Goal: Contribute content: Add original content to the website for others to see

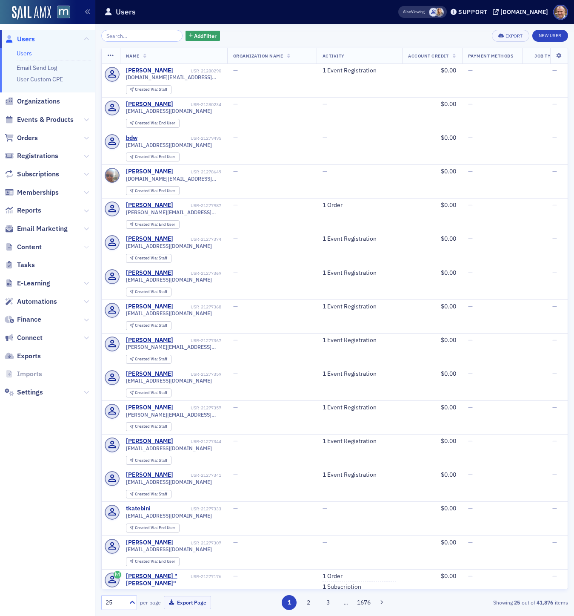
click at [88, 245] on icon at bounding box center [86, 246] width 5 height 5
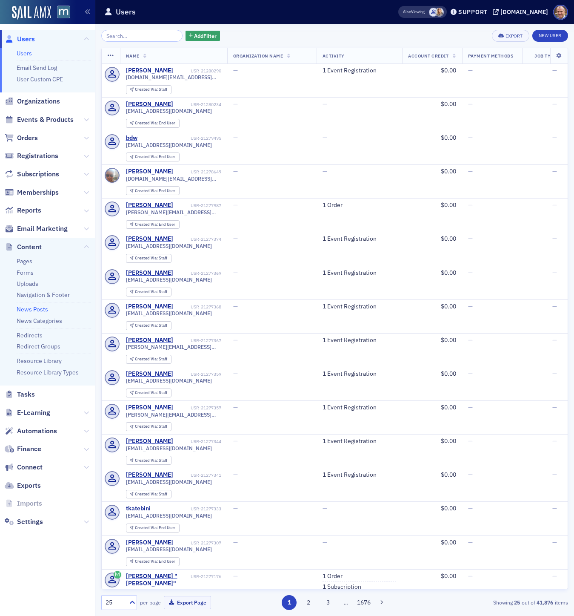
click at [32, 309] on link "News Posts" at bounding box center [33, 309] width 32 height 8
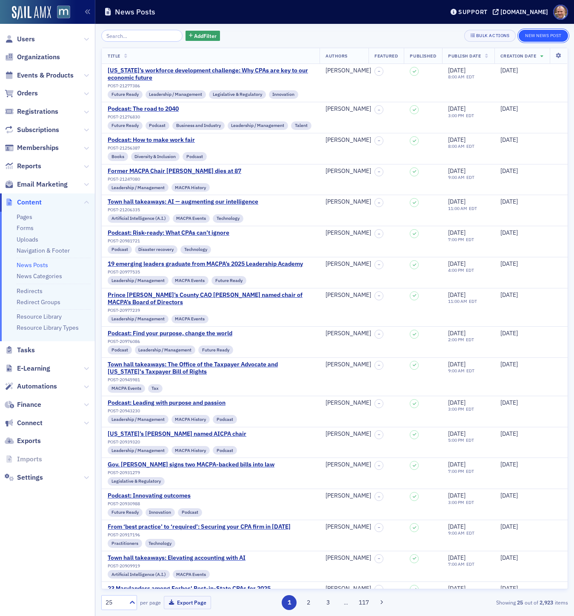
click at [547, 37] on button "New News Post" at bounding box center [543, 36] width 49 height 12
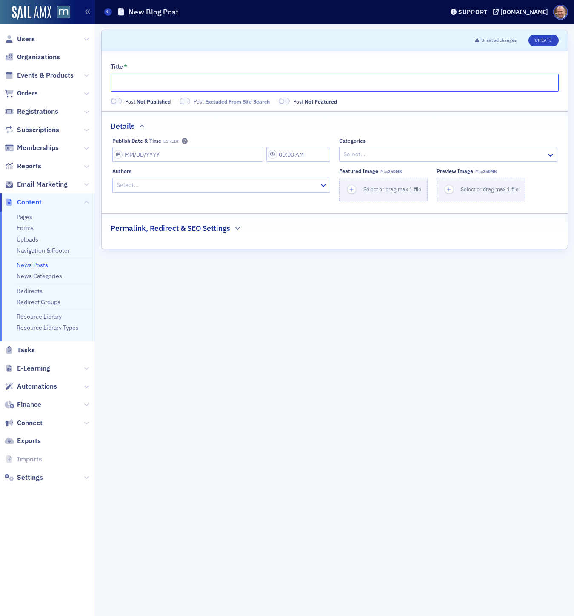
click at [155, 80] on input "Title *" at bounding box center [335, 83] width 448 height 18
type input "Town hall takeaways: Cybersecurity secrets revealed"
select select "7"
select select "2025"
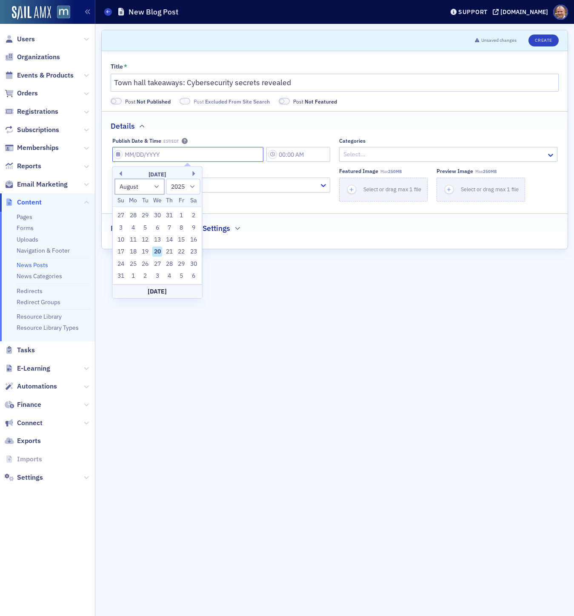
click at [168, 155] on input "Publish Date & Time EST/EDT" at bounding box center [188, 154] width 152 height 15
click at [157, 254] on div "20" at bounding box center [157, 252] width 10 height 10
type input "[DATE]"
type input "3:00 PM"
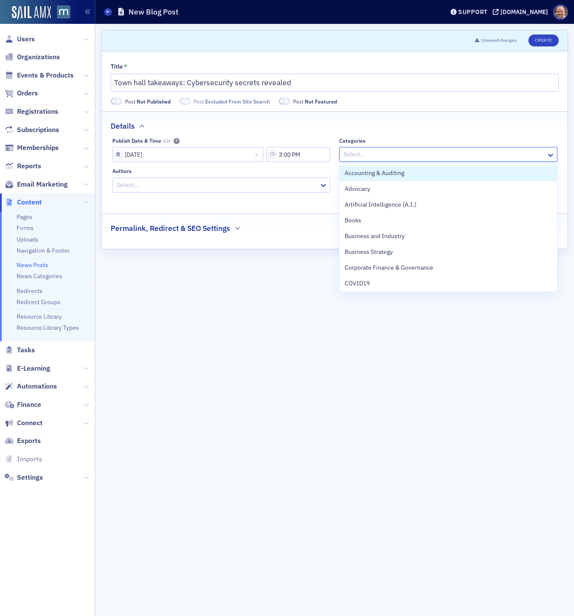
click at [397, 154] on div at bounding box center [444, 154] width 203 height 11
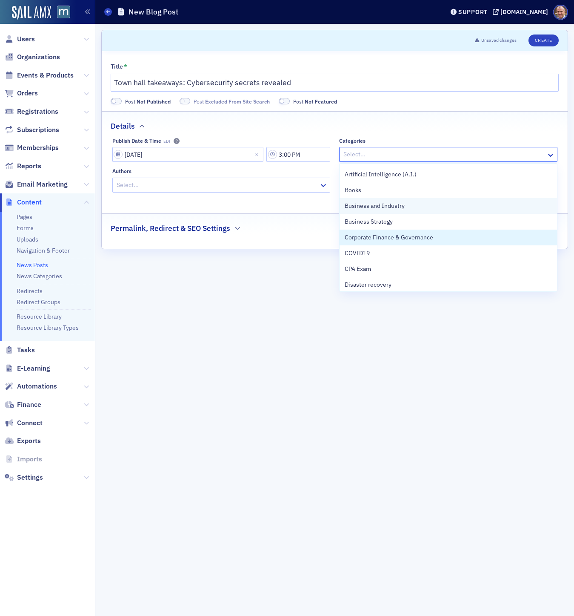
scroll to position [30, 0]
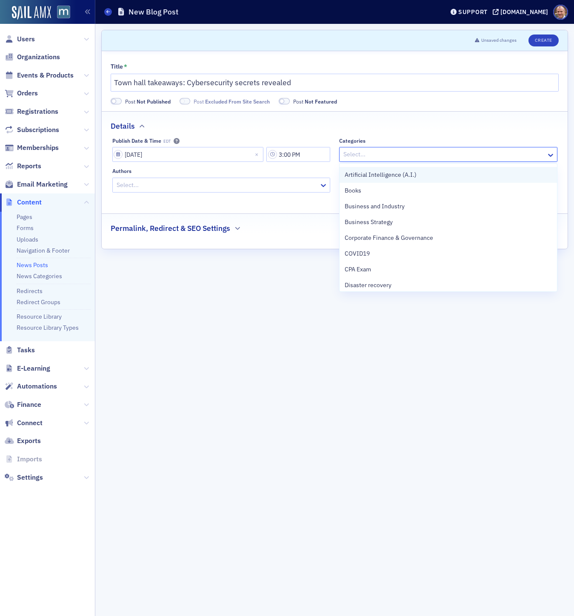
click at [382, 175] on span "Artificial Intelligence (A.I.)" at bounding box center [381, 174] width 72 height 9
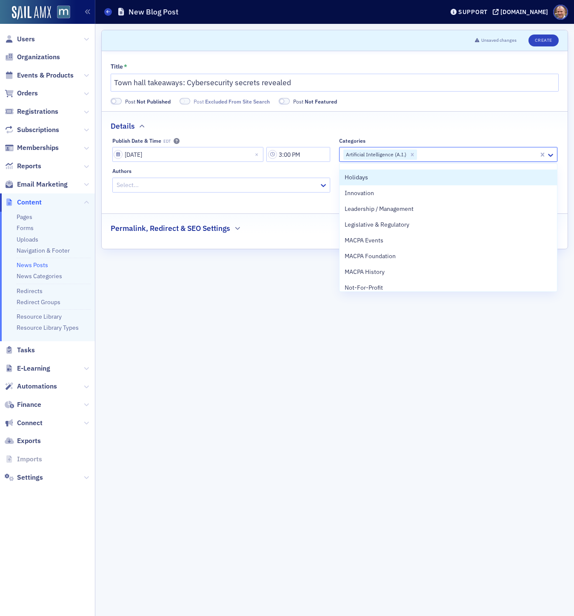
scroll to position [249, 0]
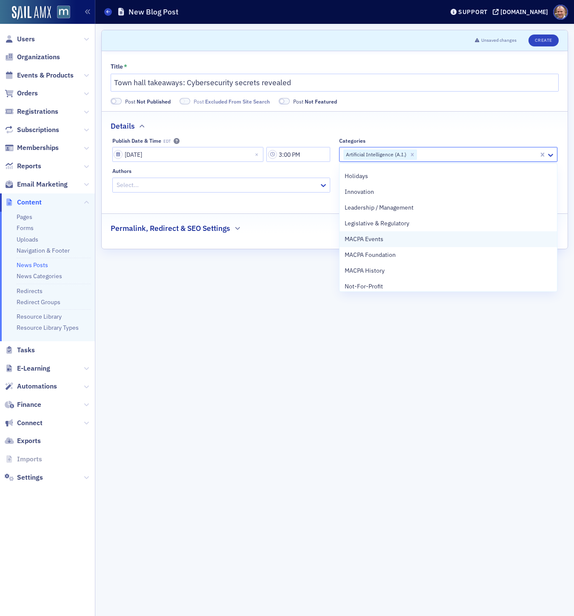
click at [377, 238] on span "MACPA Events" at bounding box center [364, 239] width 39 height 9
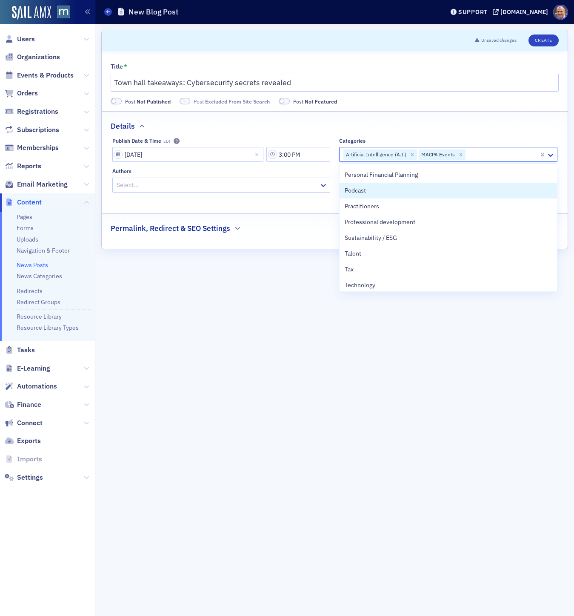
scroll to position [361, 0]
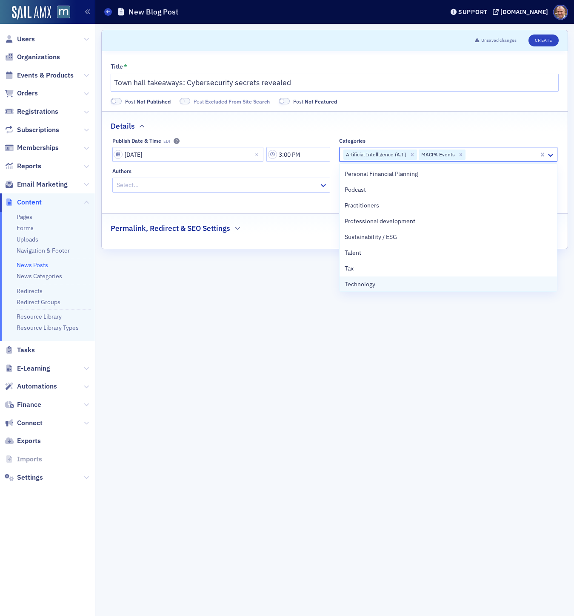
click at [364, 284] on span "Technology" at bounding box center [360, 284] width 31 height 9
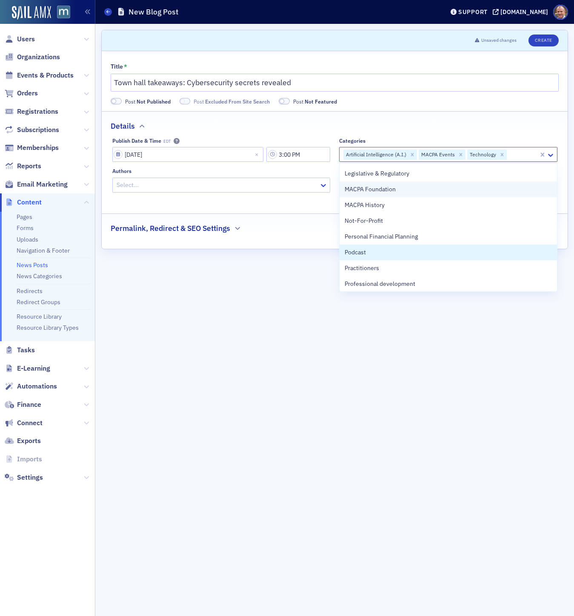
scroll to position [300, 0]
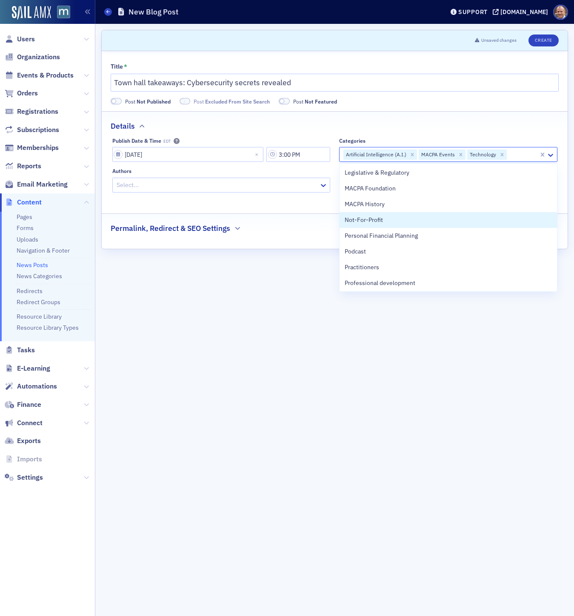
click at [224, 182] on div at bounding box center [217, 185] width 203 height 11
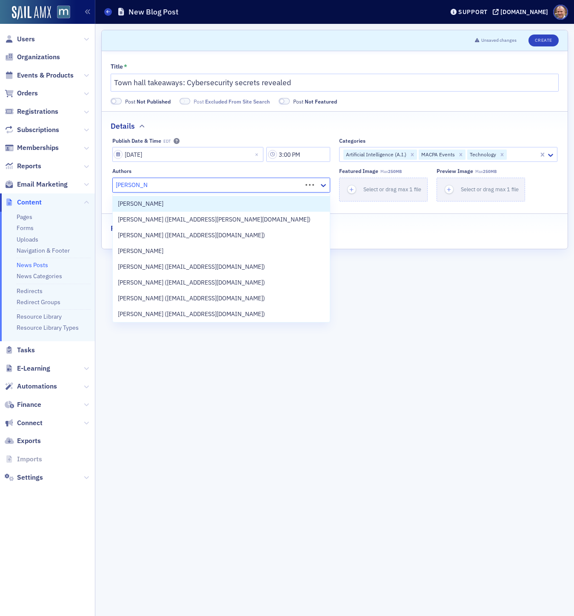
type input "[PERSON_NAME]"
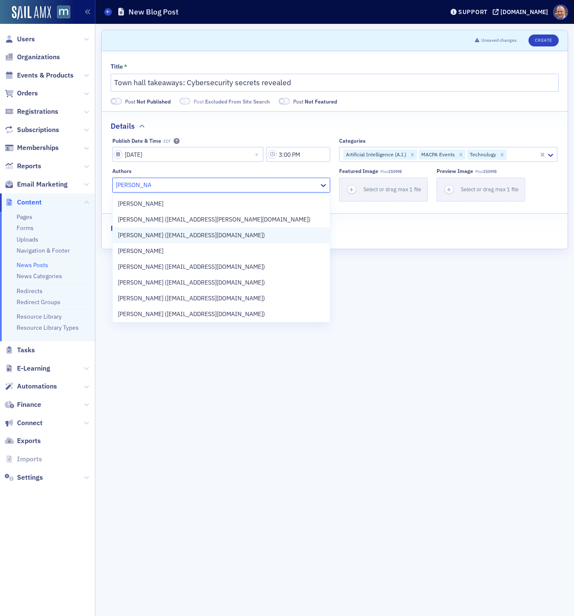
click at [198, 237] on span "[PERSON_NAME] ([EMAIL_ADDRESS][DOMAIN_NAME])" at bounding box center [191, 235] width 147 height 9
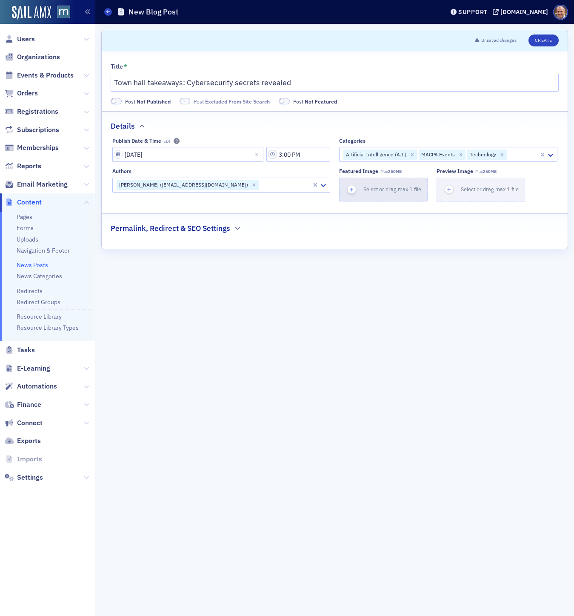
click at [394, 187] on span "Select or drag max 1 file" at bounding box center [393, 189] width 58 height 7
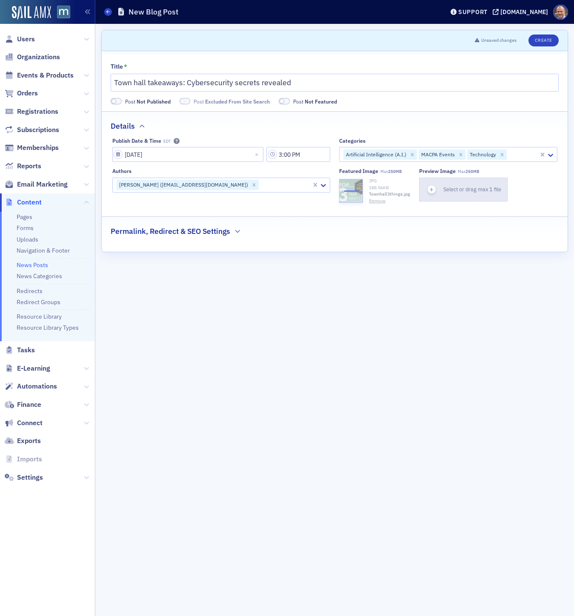
click at [450, 188] on span "Select or drag max 1 file" at bounding box center [473, 189] width 58 height 7
click at [238, 231] on icon "button" at bounding box center [237, 231] width 5 height 5
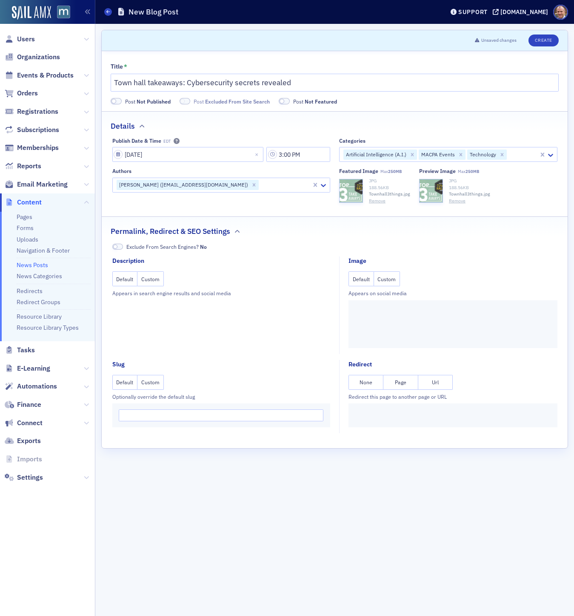
click at [393, 276] on button "Custom" at bounding box center [387, 278] width 26 height 15
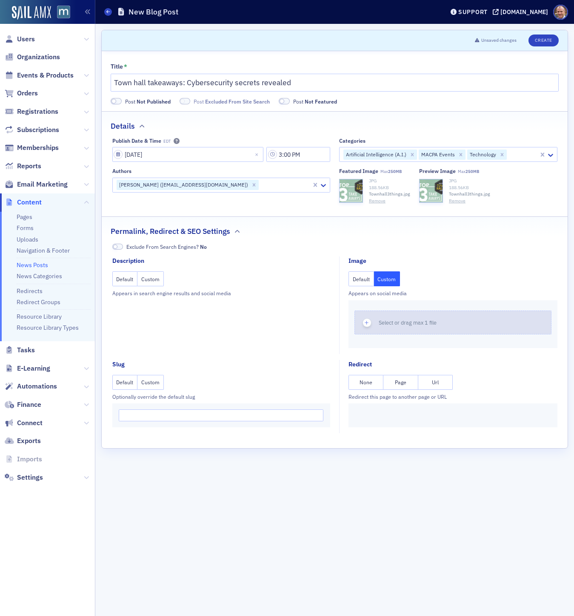
click at [385, 320] on span "Select or drag max 1 file" at bounding box center [408, 322] width 58 height 7
click at [149, 286] on button "Custom" at bounding box center [151, 278] width 26 height 15
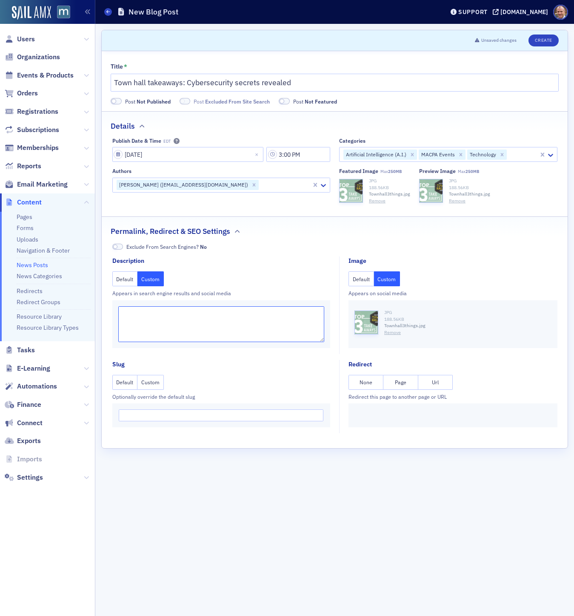
click at [136, 315] on textarea at bounding box center [221, 324] width 206 height 36
paste textarea "SmartVault Chief Information Security Officer [PERSON_NAME] led a conversation …"
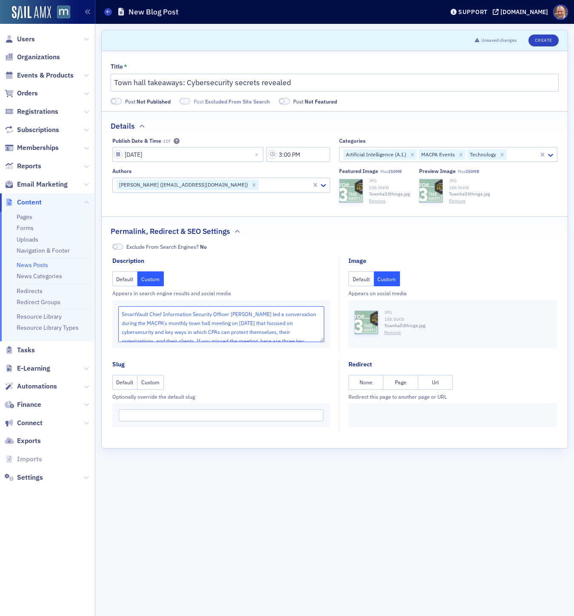
scroll to position [3, 0]
type textarea "SmartVault Chief Information Security Officer [PERSON_NAME] led a conversation …"
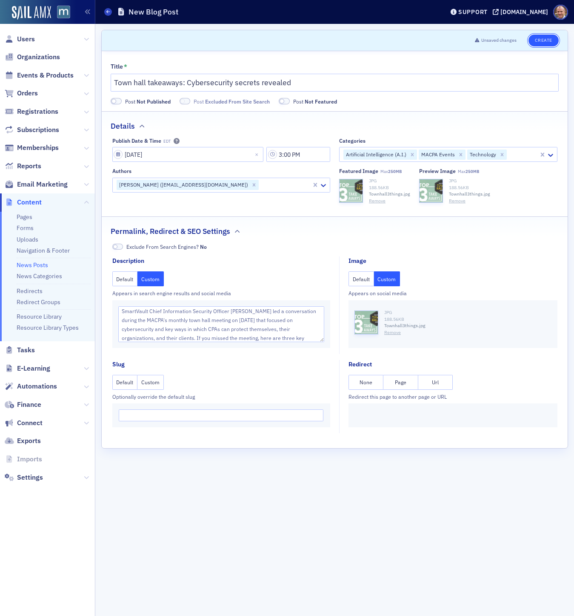
click at [549, 41] on button "Create" at bounding box center [544, 40] width 30 height 12
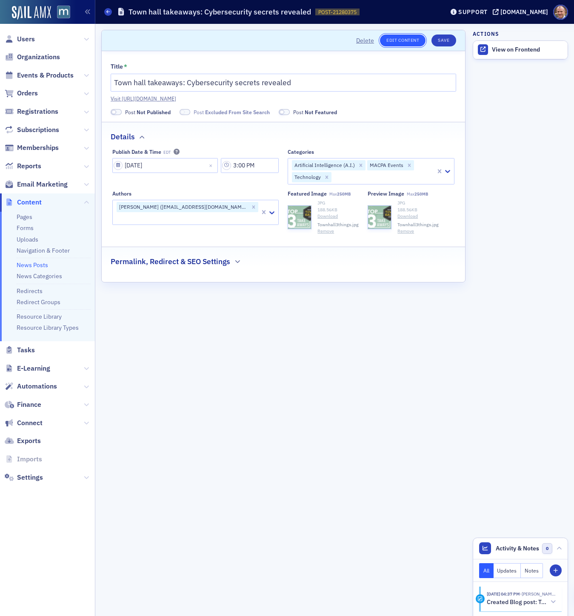
click at [401, 41] on link "Edit Content" at bounding box center [403, 40] width 46 height 12
click at [296, 96] on link "Visit [URL][DOMAIN_NAME]" at bounding box center [284, 99] width 346 height 8
click at [118, 112] on span at bounding box center [116, 112] width 11 height 6
click at [441, 40] on button "Save" at bounding box center [444, 40] width 24 height 12
